Goal: Task Accomplishment & Management: Manage account settings

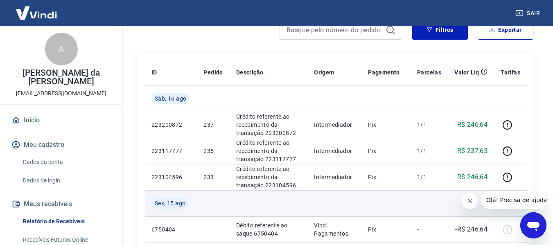
scroll to position [123, 0]
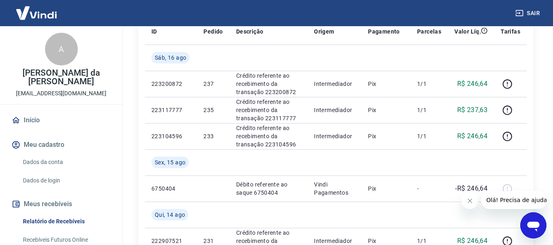
click at [468, 201] on icon "Fechar mensagem da empresa" at bounding box center [469, 201] width 7 height 7
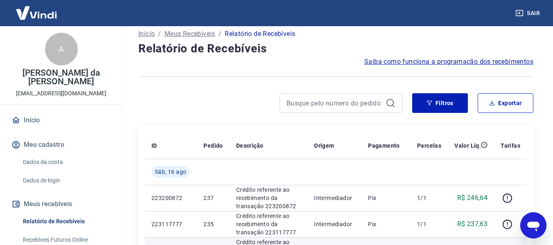
scroll to position [0, 0]
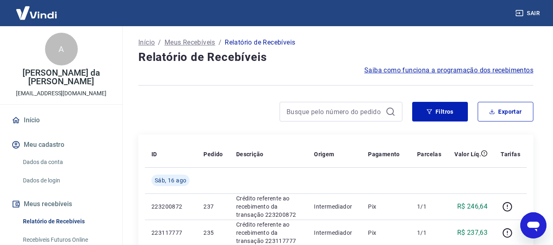
click at [45, 13] on img at bounding box center [36, 12] width 53 height 25
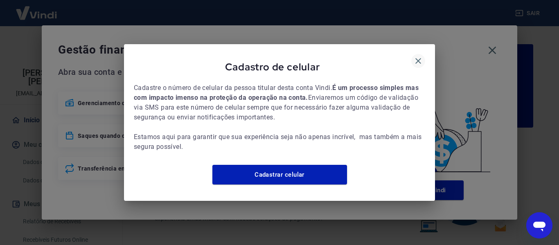
click at [416, 58] on icon "button" at bounding box center [419, 61] width 6 height 6
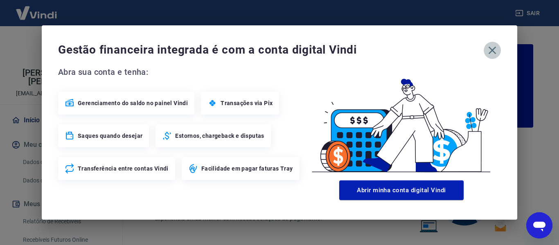
click at [493, 50] on icon "button" at bounding box center [492, 50] width 13 height 13
